Goal: Transaction & Acquisition: Purchase product/service

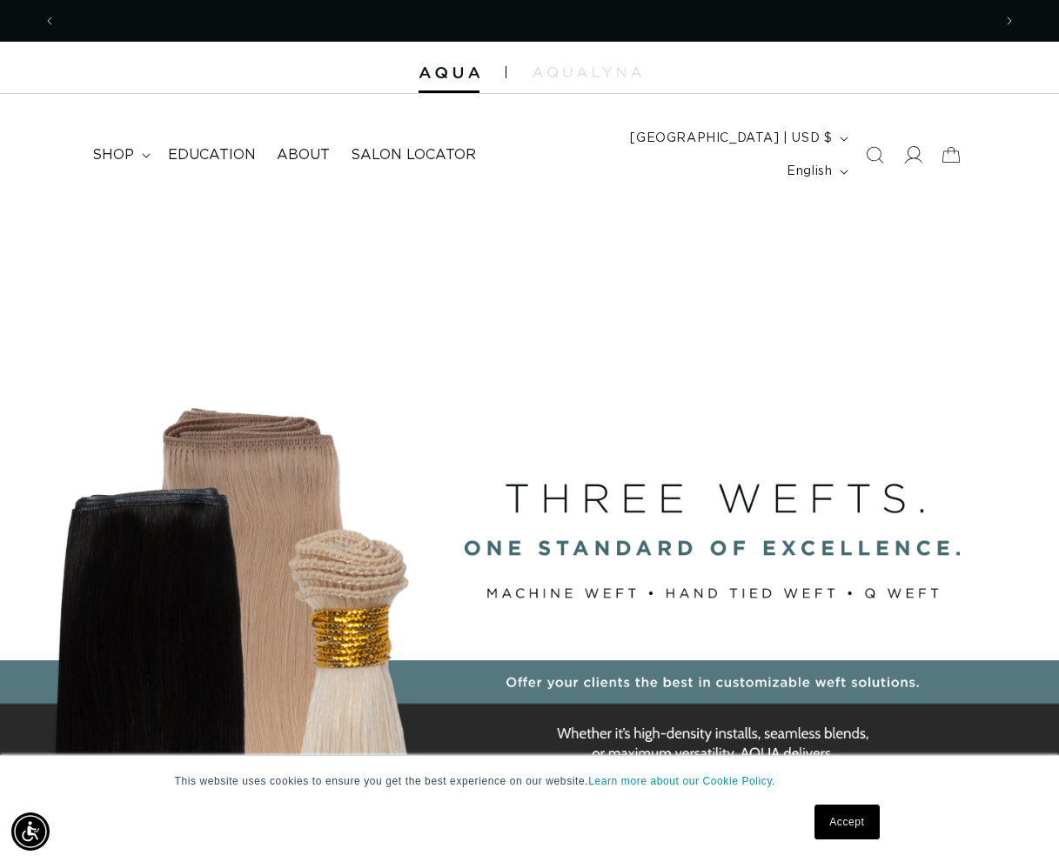
scroll to position [0, 1870]
click at [126, 146] on span "shop" at bounding box center [113, 155] width 42 height 18
click at [878, 146] on icon "Search" at bounding box center [875, 155] width 18 height 18
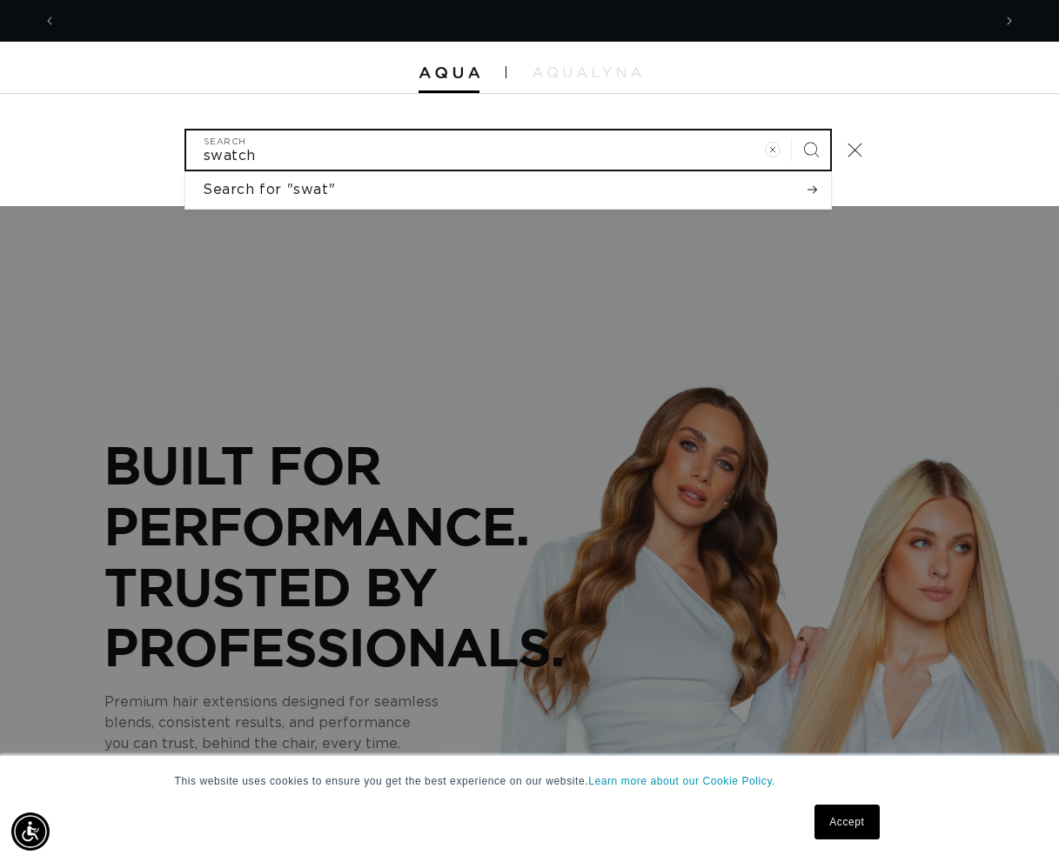
scroll to position [0, 935]
type input "swatch"
click at [811, 135] on button "Search" at bounding box center [811, 149] width 38 height 38
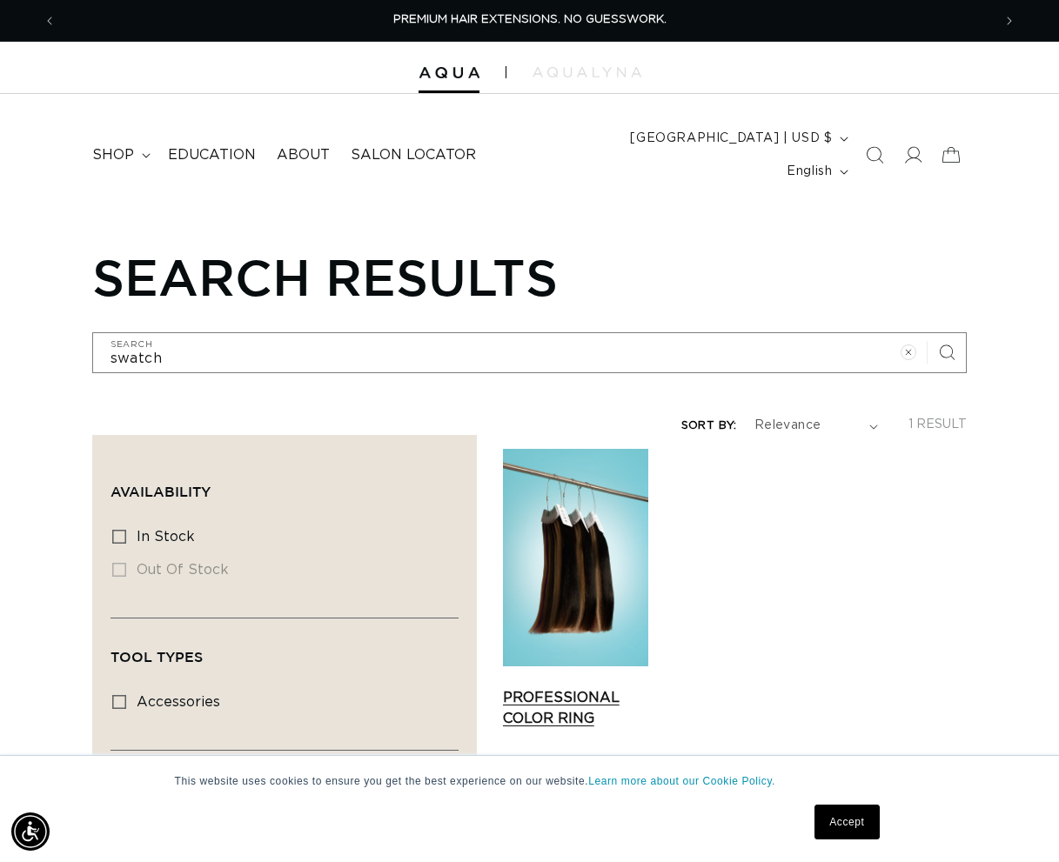
click at [583, 687] on link "Professional Color Ring" at bounding box center [575, 708] width 145 height 42
